Goal: Task Accomplishment & Management: Manage account settings

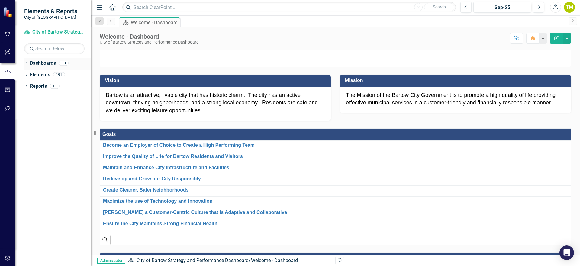
click at [36, 62] on link "Dashboards" at bounding box center [43, 63] width 26 height 7
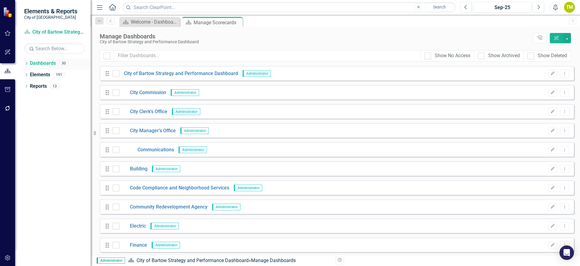
click at [25, 64] on icon "Dropdown" at bounding box center [26, 63] width 4 height 3
click at [30, 76] on div "Dropdown" at bounding box center [29, 74] width 5 height 5
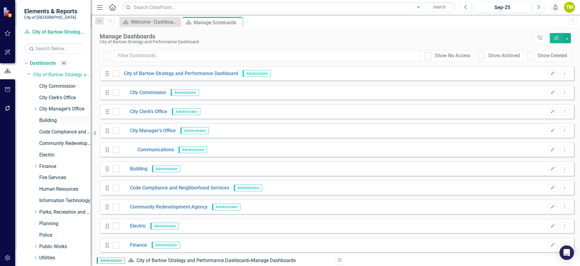
click at [46, 121] on link "Building" at bounding box center [64, 120] width 51 height 7
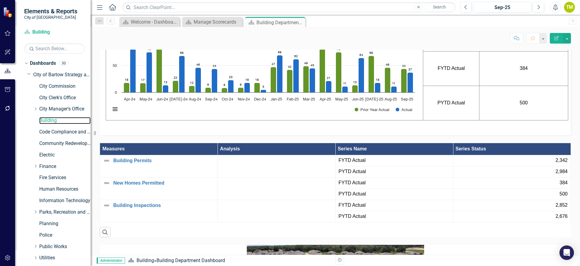
scroll to position [529, 0]
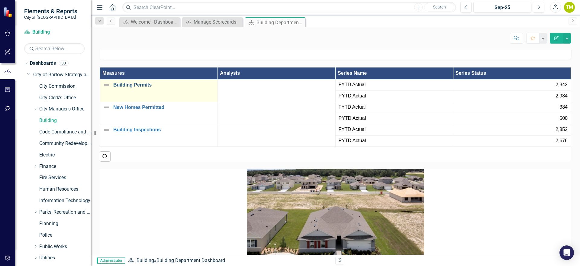
click at [138, 88] on link "Building Permits" at bounding box center [163, 84] width 101 height 5
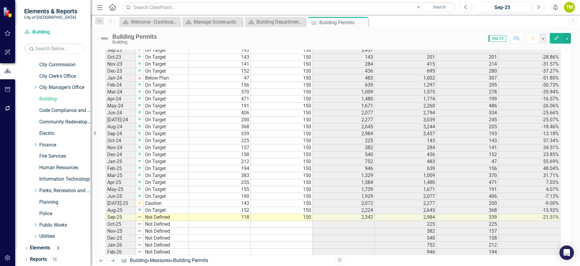
scroll to position [416, 0]
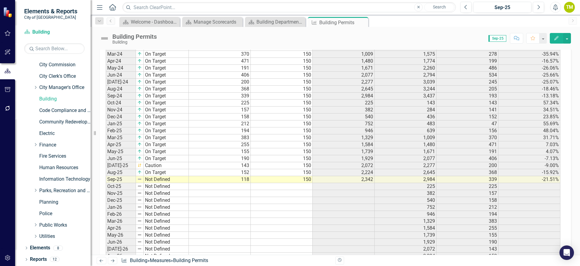
click at [156, 180] on td "Not Defined" at bounding box center [166, 179] width 45 height 7
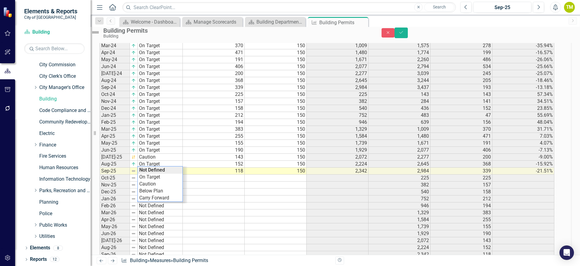
scroll to position [418, 0]
click at [151, 187] on div "Period Status Actual Target FYTD Actual PYTD Actual Prior Year Actual YTD Perce…" at bounding box center [327, 95] width 455 height 362
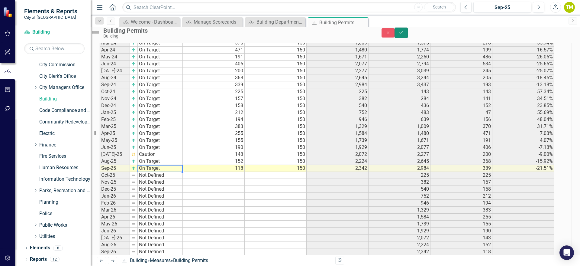
click at [404, 34] on icon "Save" at bounding box center [401, 32] width 5 height 4
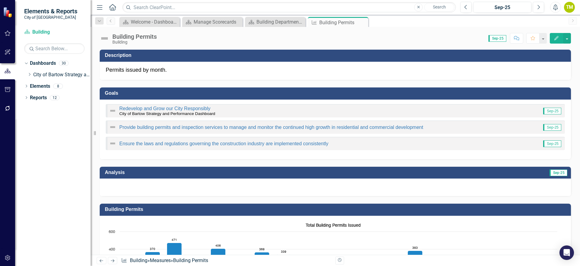
scroll to position [0, 0]
click at [233, 182] on div at bounding box center [335, 187] width 471 height 18
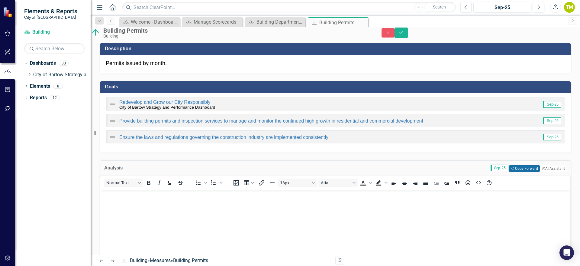
click at [509, 172] on button "Copy Forward Copy Forward" at bounding box center [524, 168] width 31 height 7
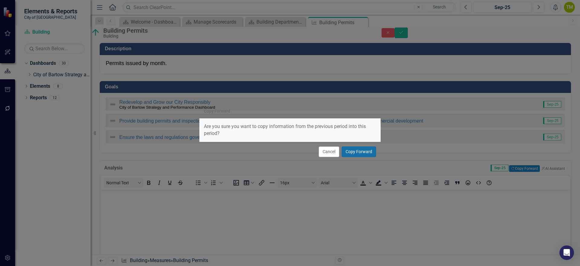
click at [353, 151] on button "Copy Forward" at bounding box center [359, 151] width 34 height 11
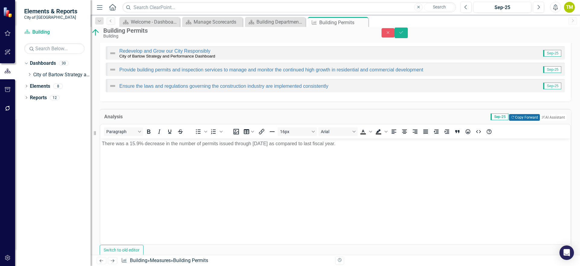
scroll to position [38, 0]
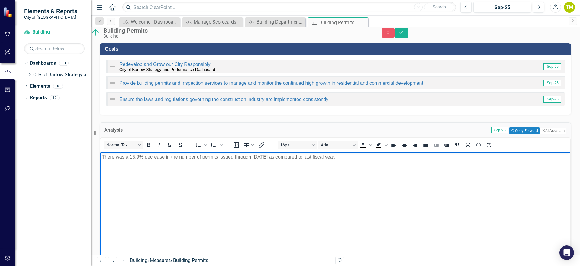
click at [137, 157] on p "There was a 15.9% decrease in the number of permits issued through [DATE] as co…" at bounding box center [335, 156] width 467 height 7
drag, startPoint x: 256, startPoint y: 156, endPoint x: 268, endPoint y: 153, distance: 13.0
click at [271, 154] on p "There was a 21.51% decrease in the number of permits issued through [DATE] as c…" at bounding box center [335, 156] width 467 height 7
drag, startPoint x: 237, startPoint y: 157, endPoint x: 282, endPoint y: 154, distance: 45.1
click at [282, 154] on p "There was a 21.51% decrease in the number of permits issued through [DATE] as c…" at bounding box center [335, 156] width 467 height 7
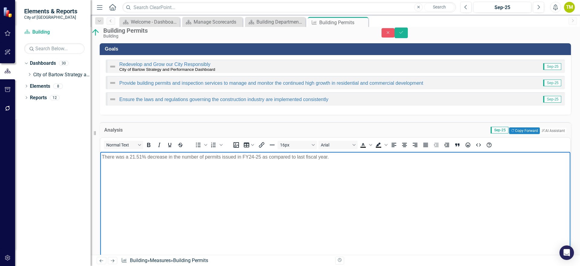
click at [272, 165] on body "There was a 21.51% decrease in the number of permits issued in FY24-25 as compa…" at bounding box center [335, 196] width 470 height 91
click at [297, 156] on p "There was a 21.51% decrease in the number of permits issued in FY24-25 as compa…" at bounding box center [335, 156] width 467 height 7
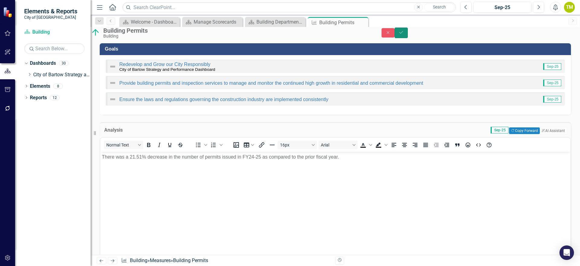
click at [404, 33] on icon "Save" at bounding box center [401, 32] width 5 height 4
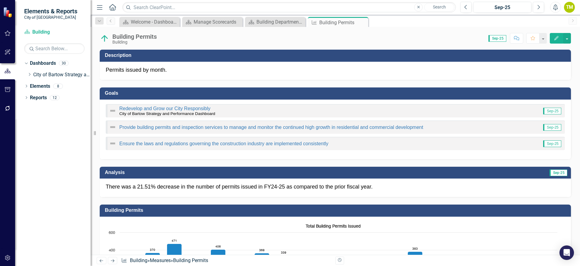
click at [108, 37] on img at bounding box center [105, 39] width 10 height 10
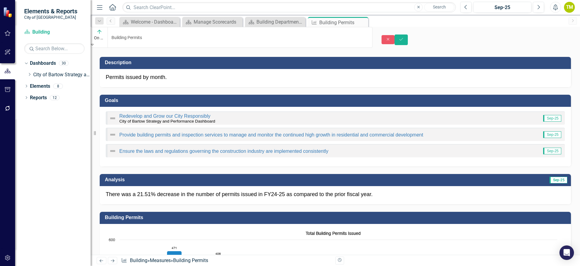
click at [102, 35] on img at bounding box center [99, 32] width 6 height 6
drag, startPoint x: 112, startPoint y: 61, endPoint x: 250, endPoint y: 43, distance: 138.7
click at [404, 37] on icon "Save" at bounding box center [401, 39] width 5 height 4
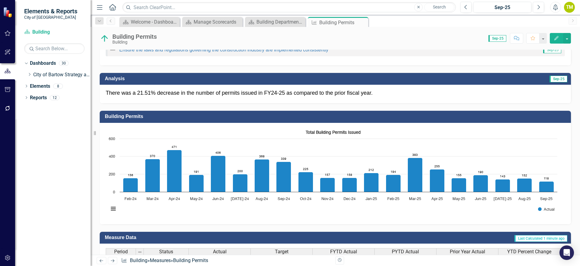
scroll to position [113, 0]
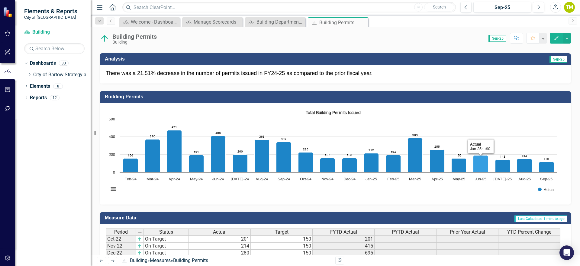
click at [474, 123] on rect "Interactive chart" at bounding box center [333, 153] width 455 height 91
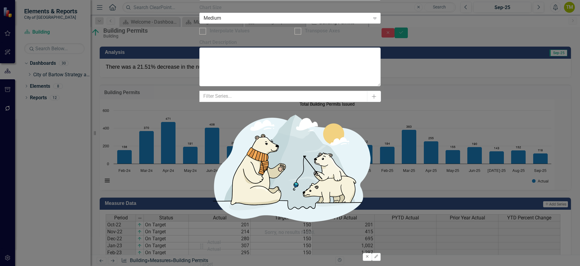
click at [366, 253] on button "Remove" at bounding box center [367, 257] width 9 height 8
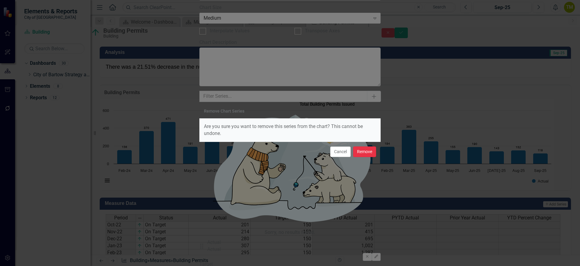
click at [356, 152] on button "Remove" at bounding box center [364, 151] width 23 height 11
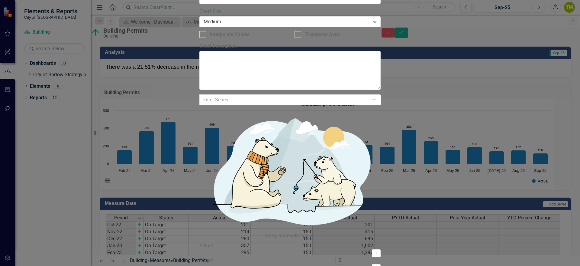
click at [379, 251] on icon "Activate" at bounding box center [376, 253] width 5 height 4
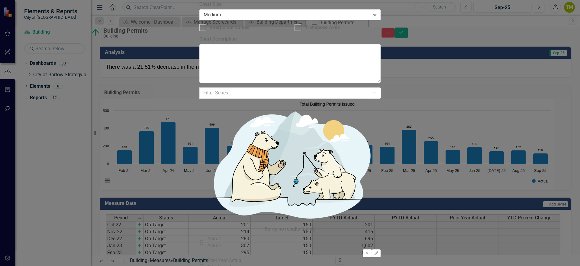
drag, startPoint x: 253, startPoint y: 66, endPoint x: 252, endPoint y: 47, distance: 20.0
click at [252, 235] on div "Drag Actual Actual Remove Edit Drag Prior Year Actual Prior Year Actual Remove …" at bounding box center [289, 257] width 181 height 44
drag, startPoint x: 220, startPoint y: 66, endPoint x: 220, endPoint y: 45, distance: 20.9
click at [220, 235] on div "Drag Actual Actual Remove Edit Drag Prior Year Actual Prior Year Actual Remove …" at bounding box center [289, 257] width 181 height 44
click at [377, 251] on icon "Edit" at bounding box center [376, 253] width 5 height 4
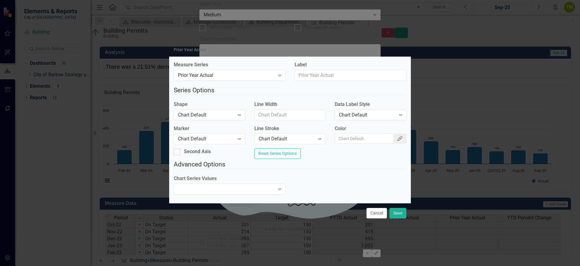
click at [397, 136] on icon "Color Picker" at bounding box center [400, 138] width 6 height 5
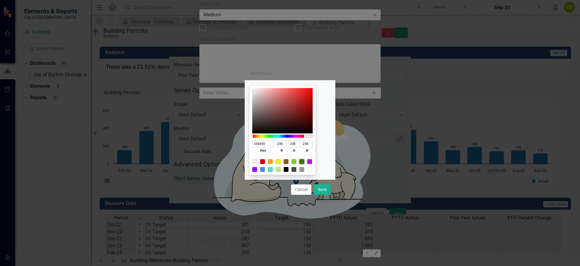
click at [304, 162] on div at bounding box center [301, 161] width 5 height 5
type input "417505"
type input "65"
type input "117"
type input "5"
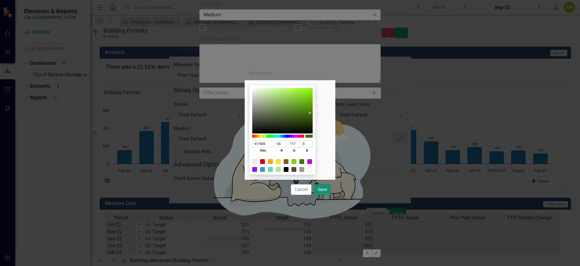
click at [322, 188] on button "Save" at bounding box center [322, 189] width 17 height 11
type input "#417505"
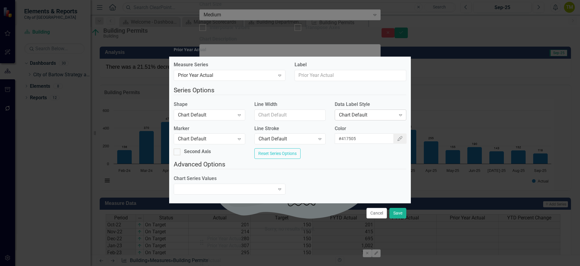
click at [398, 112] on icon "Expand" at bounding box center [401, 114] width 6 height 5
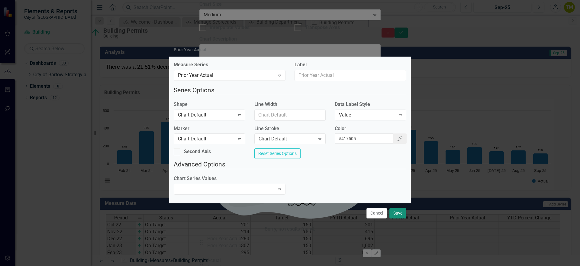
click at [399, 218] on button "Save" at bounding box center [398, 213] width 17 height 11
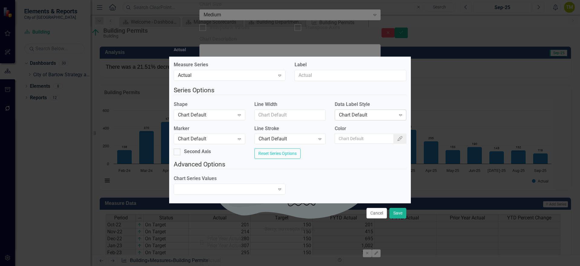
click at [398, 114] on icon "Expand" at bounding box center [401, 114] width 6 height 5
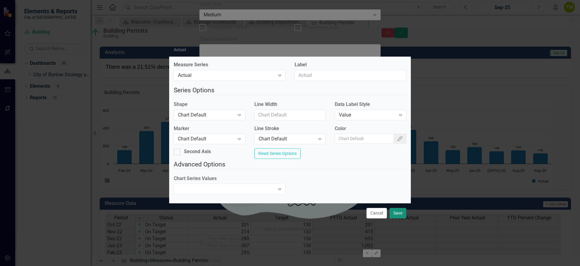
click at [400, 216] on button "Save" at bounding box center [398, 213] width 17 height 11
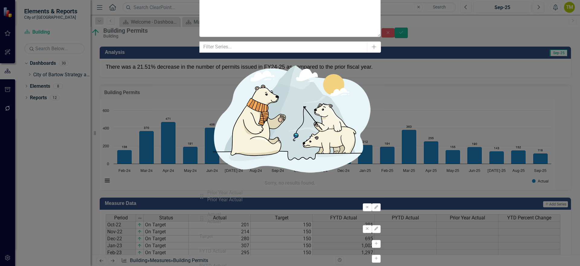
drag, startPoint x: 229, startPoint y: 59, endPoint x: 206, endPoint y: 56, distance: 23.7
click at [206, 56] on div "Chart Chart Series Chart Periods Chart Axis Format Advanced Options From this p…" at bounding box center [289, 141] width 181 height 700
type input "12"
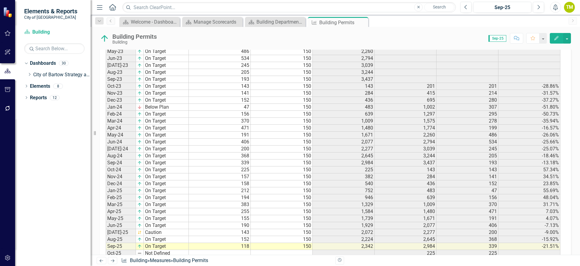
scroll to position [378, 0]
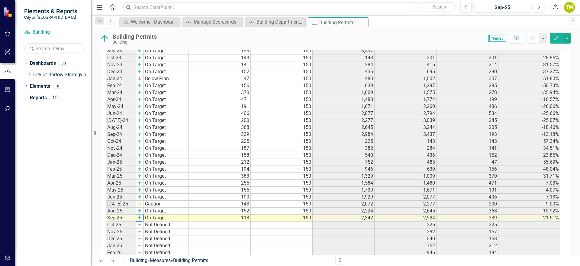
click at [141, 219] on img at bounding box center [139, 217] width 5 height 5
click at [140, 218] on img at bounding box center [139, 217] width 5 height 5
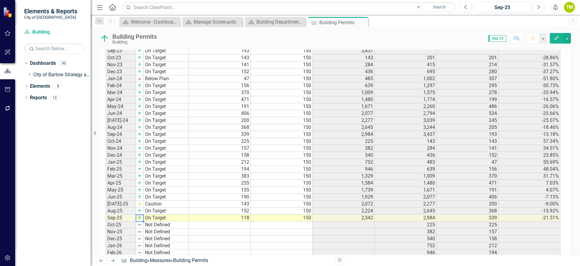
click at [140, 218] on img at bounding box center [139, 217] width 5 height 5
click at [152, 219] on td "On Target" at bounding box center [166, 217] width 45 height 7
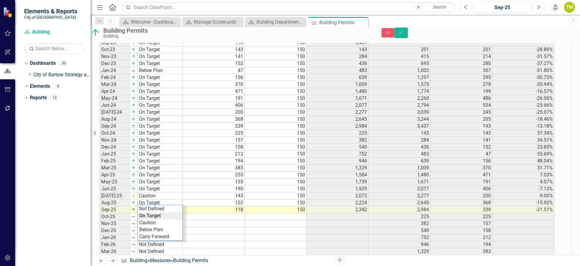
scroll to position [380, 0]
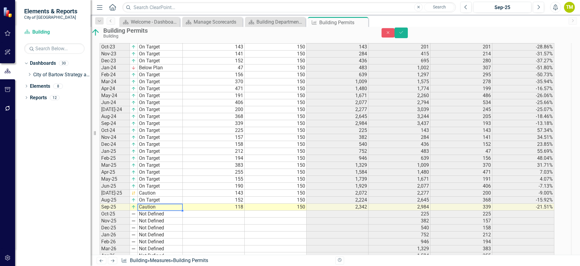
drag, startPoint x: 154, startPoint y: 232, endPoint x: 265, endPoint y: 183, distance: 121.1
click at [154, 232] on div "Period Status Actual Target FYTD Actual PYTD Actual Prior Year Actual YTD Perce…" at bounding box center [327, 134] width 455 height 362
drag, startPoint x: 561, startPoint y: 33, endPoint x: 427, endPoint y: 106, distance: 152.7
click at [408, 33] on button "Save" at bounding box center [401, 33] width 13 height 11
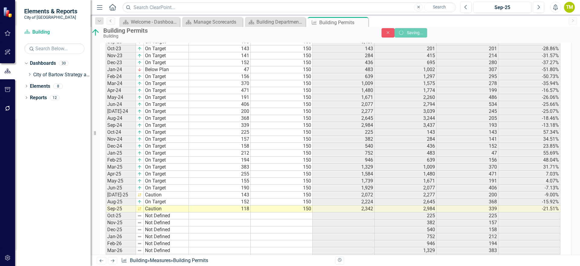
scroll to position [378, 0]
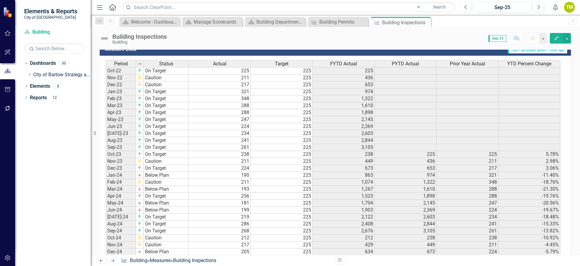
scroll to position [340, 0]
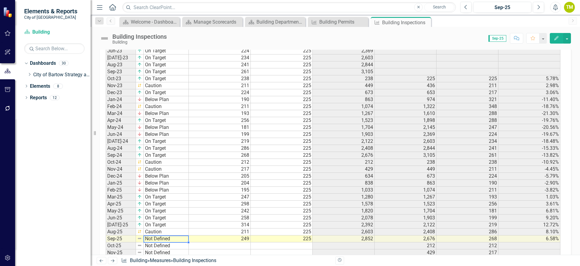
click at [154, 238] on td "Not Defined" at bounding box center [166, 238] width 45 height 7
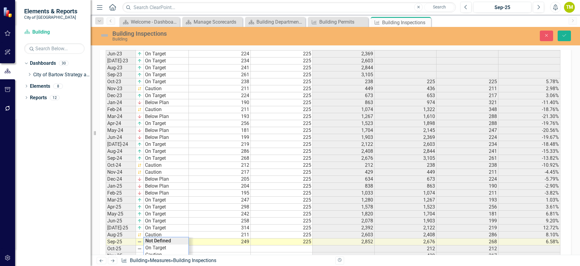
scroll to position [343, 0]
type textarea "On Target"
click at [149, 246] on div "Period Status Actual Target FYTD Actual PYTD Actual Prior Year Actual YTD Perce…" at bounding box center [333, 166] width 455 height 362
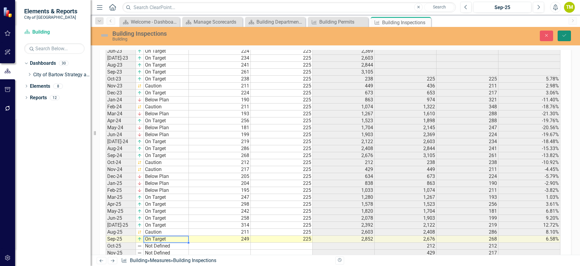
click at [566, 34] on icon "Save" at bounding box center [564, 35] width 5 height 4
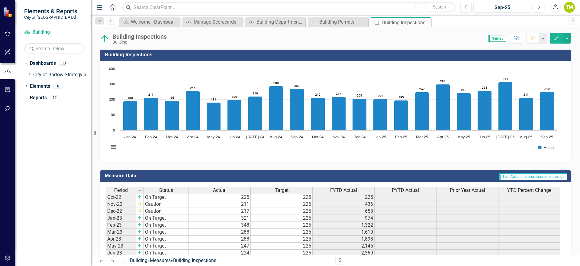
scroll to position [151, 0]
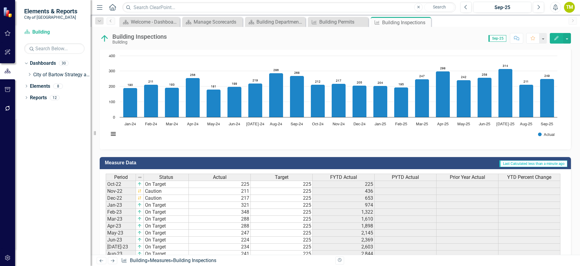
click at [240, 143] on div "Chart Bar chart with 21 bars. Building Inspections (Chart Type: Columns) Plot B…" at bounding box center [335, 98] width 471 height 101
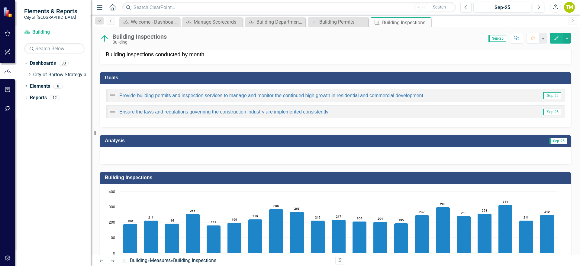
scroll to position [0, 0]
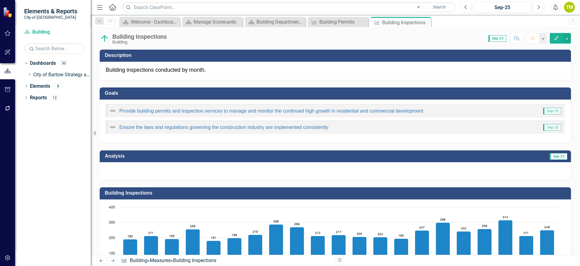
click at [238, 169] on div at bounding box center [335, 171] width 471 height 18
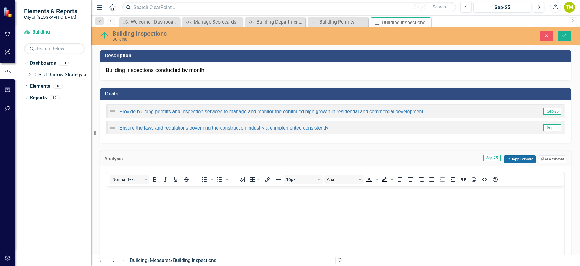
click at [513, 159] on button "Copy Forward Copy Forward" at bounding box center [519, 159] width 31 height 8
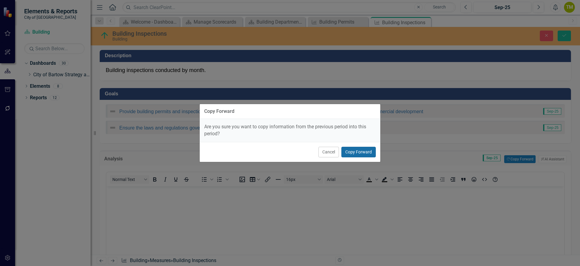
click at [360, 152] on button "Copy Forward" at bounding box center [359, 152] width 34 height 11
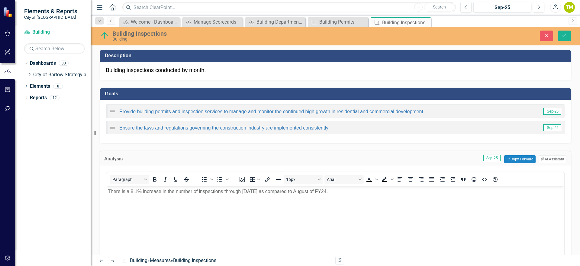
click at [134, 191] on p "There is a 8.1% increase in the number of inspections through August 2025 as co…" at bounding box center [335, 191] width 455 height 7
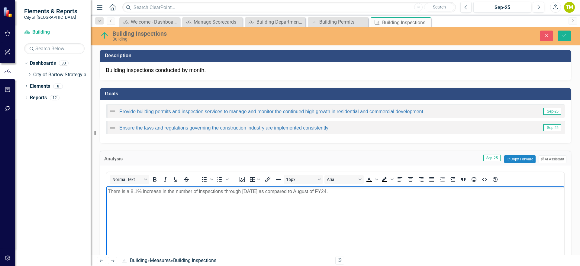
click at [131, 191] on p "There is a 8.1% increase in the number of inspections through August 2025 as co…" at bounding box center [335, 191] width 455 height 7
drag, startPoint x: 226, startPoint y: 191, endPoint x: 272, endPoint y: 189, distance: 46.0
click at [272, 190] on p "There is a 6.58% increase in the number of inspections through August 2025 as c…" at bounding box center [335, 191] width 455 height 7
drag, startPoint x: 565, startPoint y: 34, endPoint x: 558, endPoint y: 56, distance: 23.0
click at [565, 34] on icon "Save" at bounding box center [564, 35] width 5 height 4
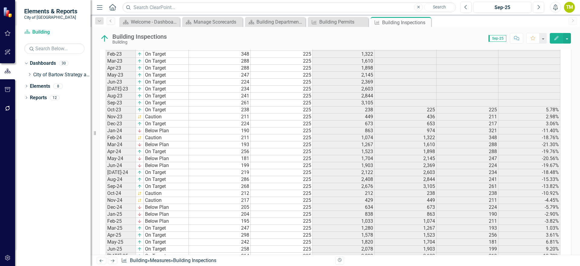
scroll to position [296, 0]
drag, startPoint x: 44, startPoint y: 73, endPoint x: 65, endPoint y: 73, distance: 20.9
click at [44, 73] on link "City of Bartow Strategy and Performance Dashboard" at bounding box center [61, 74] width 57 height 7
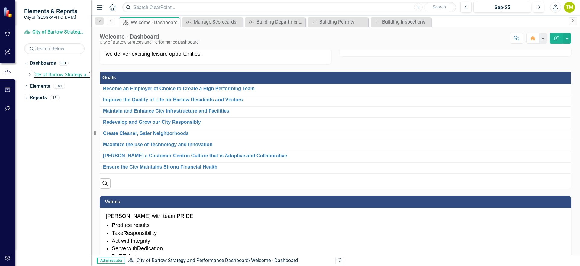
scroll to position [76, 0]
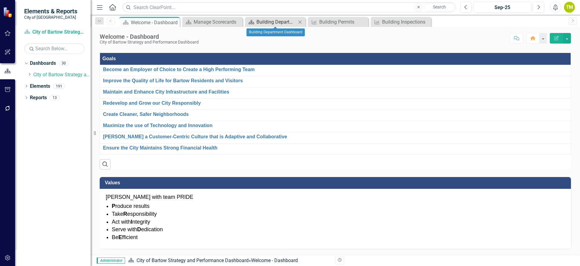
click at [261, 19] on div "Building Department Dashboard" at bounding box center [277, 22] width 40 height 8
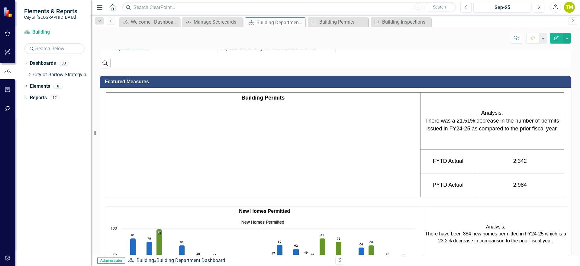
scroll to position [264, 0]
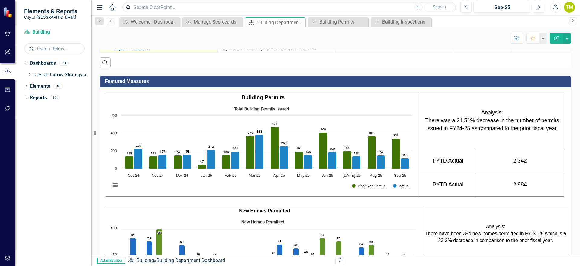
click at [130, 51] on link "Building and Code Enforcement Software Implementation" at bounding box center [163, 45] width 101 height 11
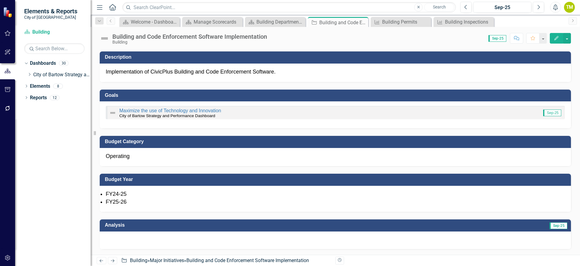
scroll to position [113, 0]
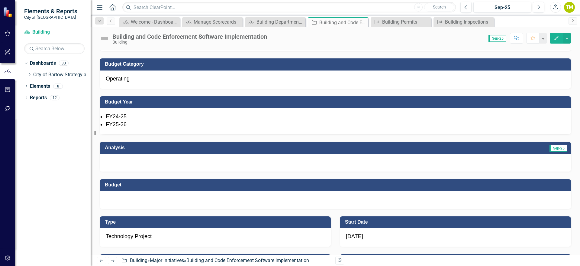
click at [168, 162] on div at bounding box center [335, 163] width 471 height 18
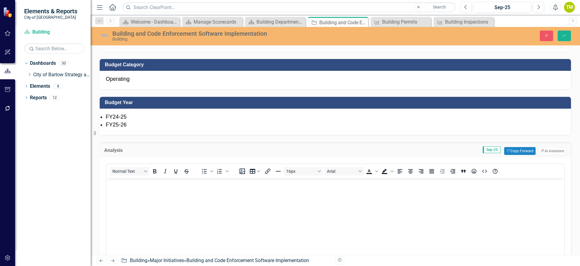
scroll to position [0, 0]
click at [510, 151] on button "Copy Forward Copy Forward" at bounding box center [519, 151] width 31 height 8
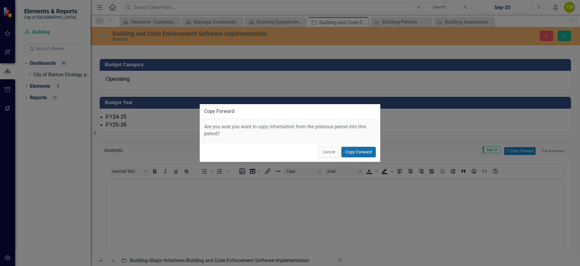
click at [373, 153] on button "Copy Forward" at bounding box center [359, 152] width 34 height 11
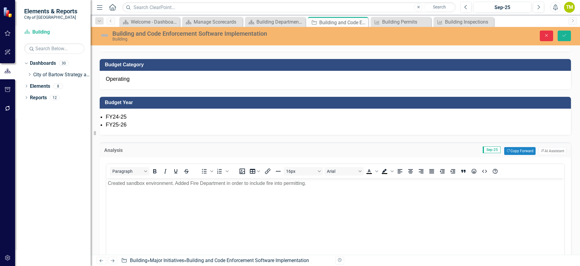
click at [545, 35] on icon "Close" at bounding box center [546, 35] width 5 height 4
